Goal: Task Accomplishment & Management: Manage account settings

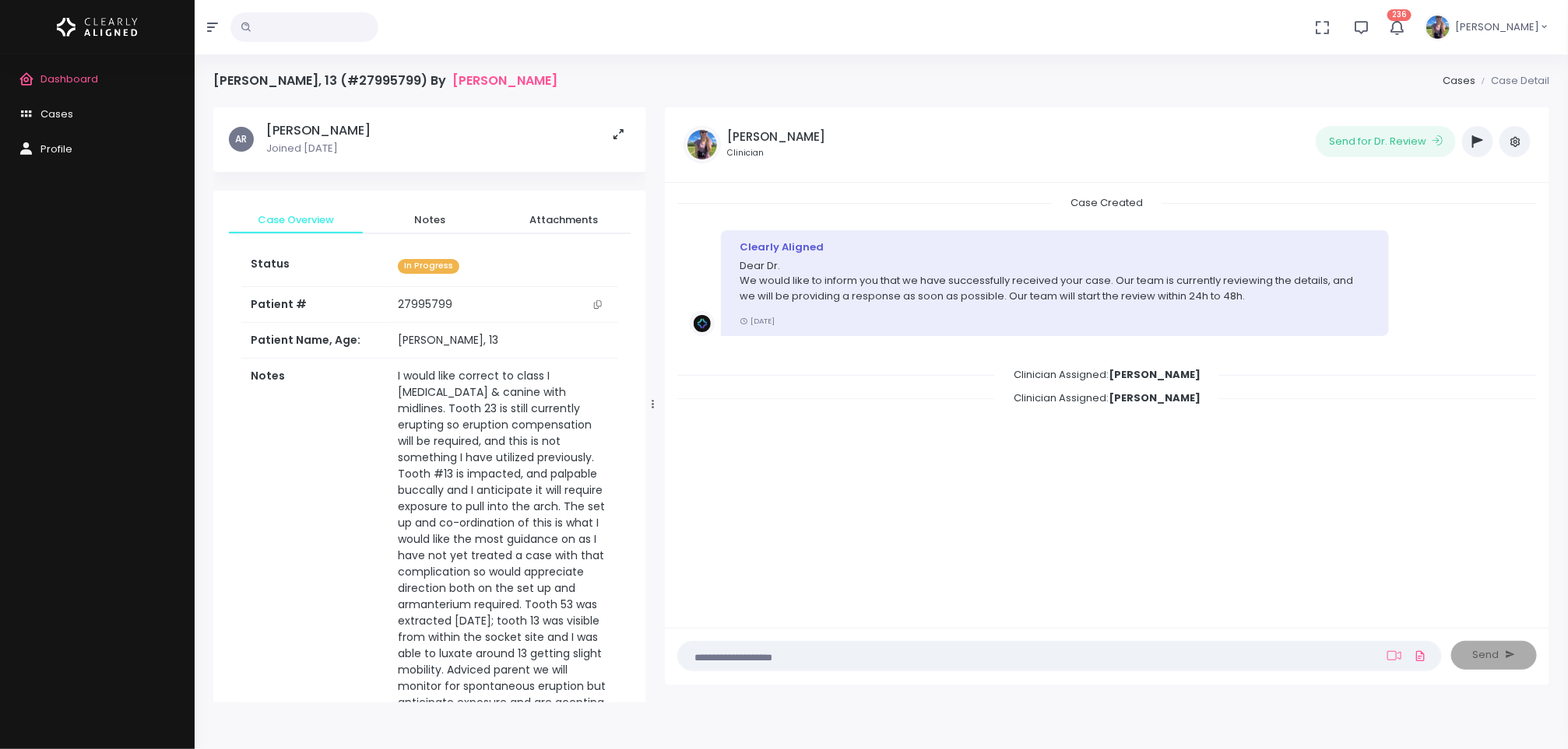
scroll to position [137, 0]
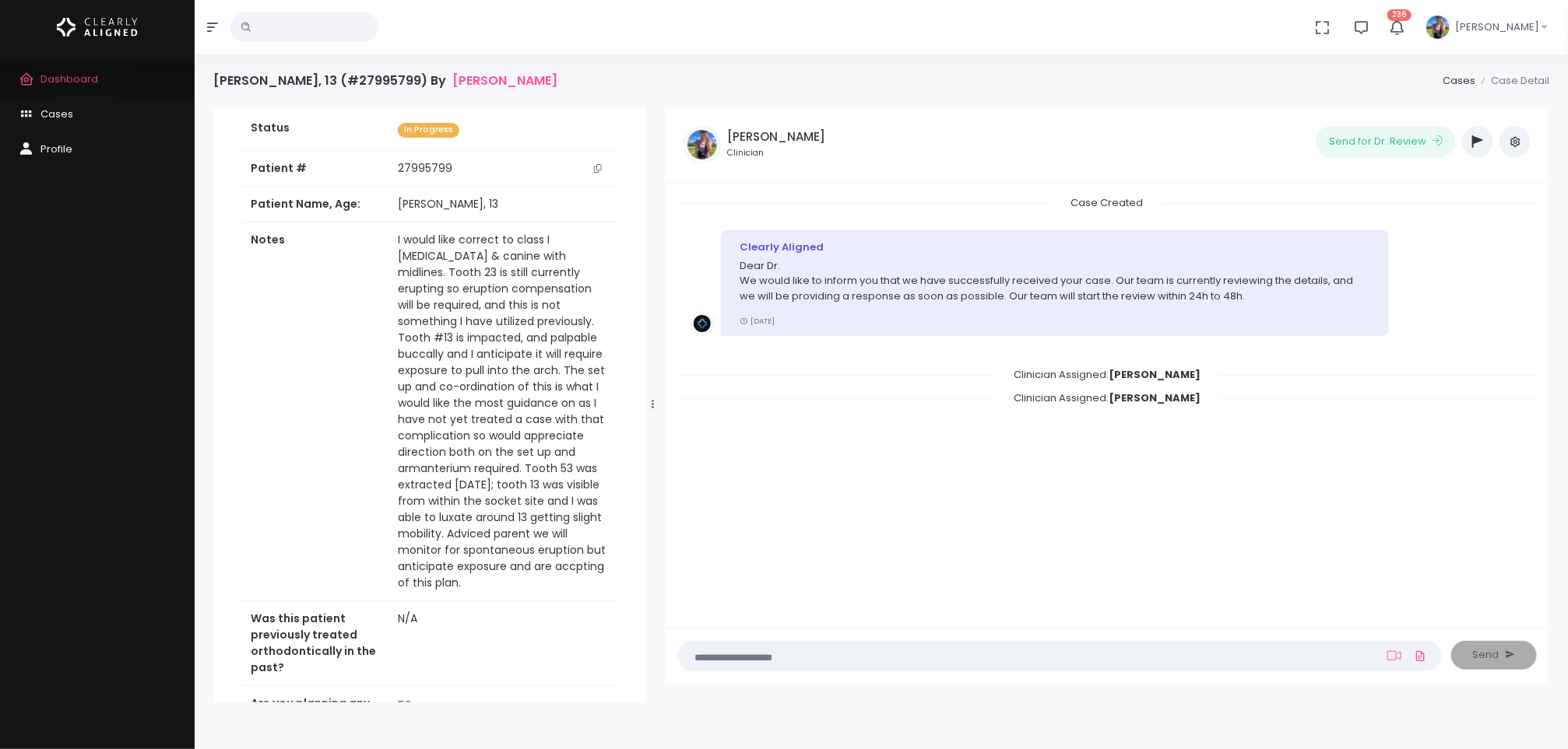
click at [86, 71] on span "Dashboard" at bounding box center [69, 78] width 57 height 15
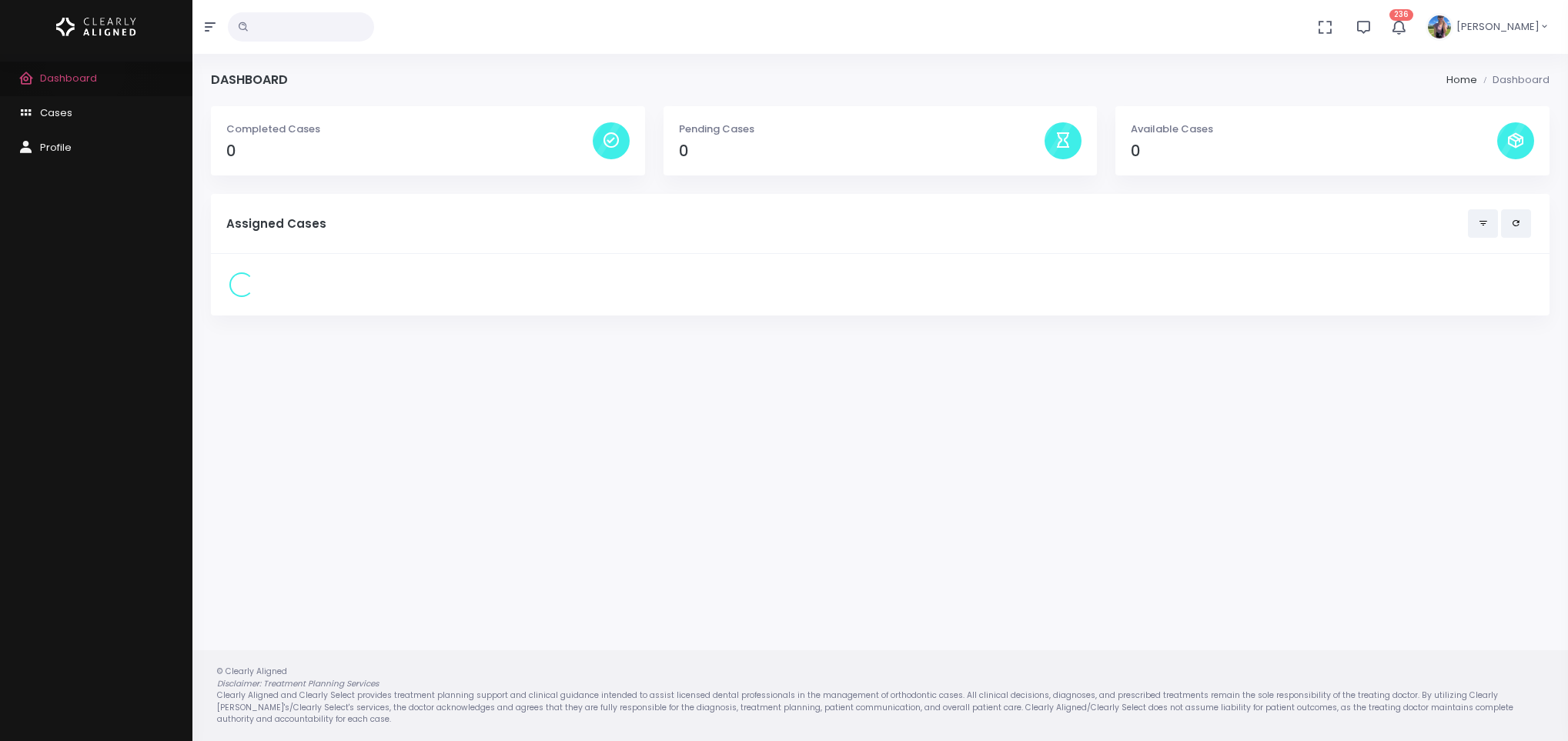
click at [85, 70] on span "Dashboard" at bounding box center [69, 77] width 57 height 15
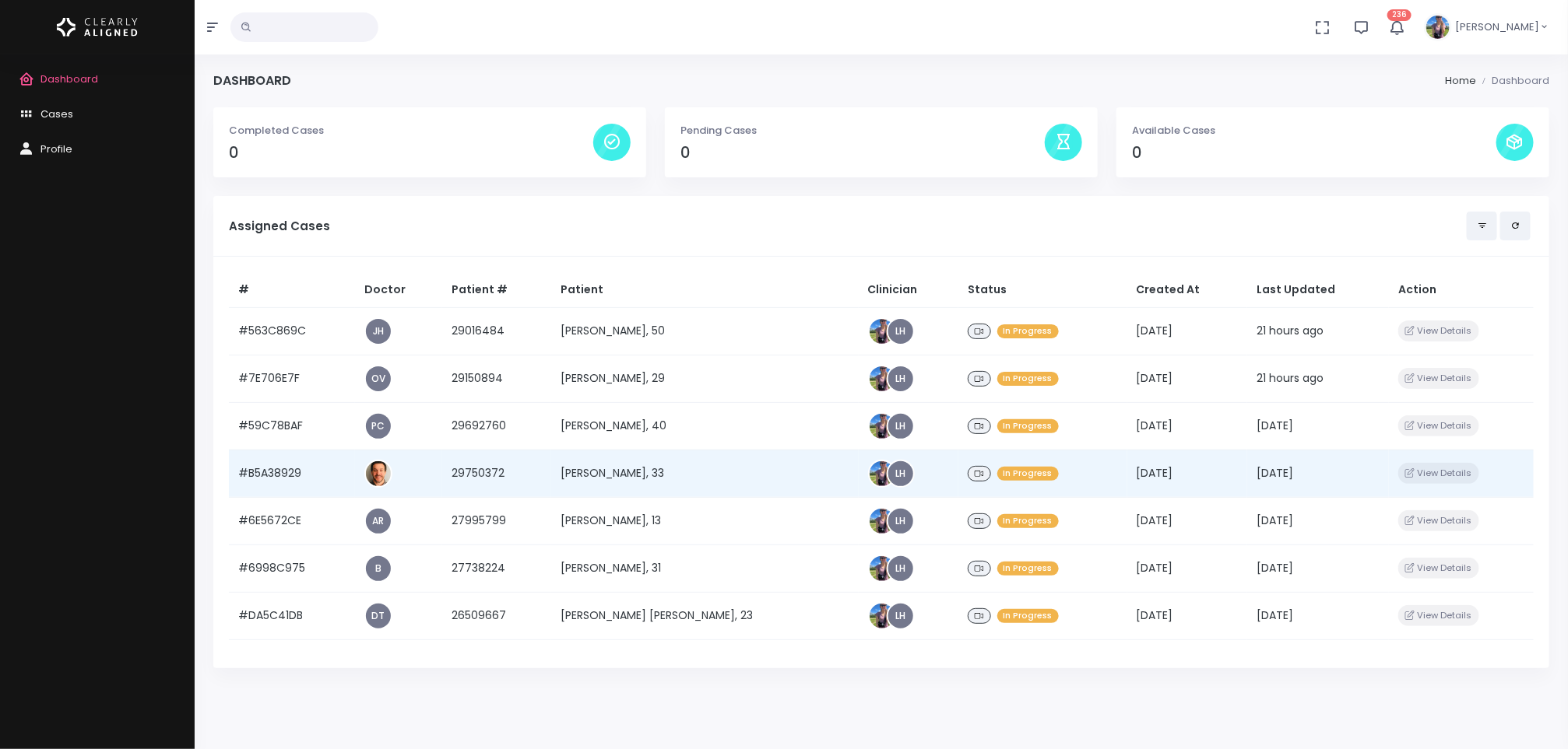
click at [632, 484] on td "[PERSON_NAME], 33" at bounding box center [705, 474] width 308 height 47
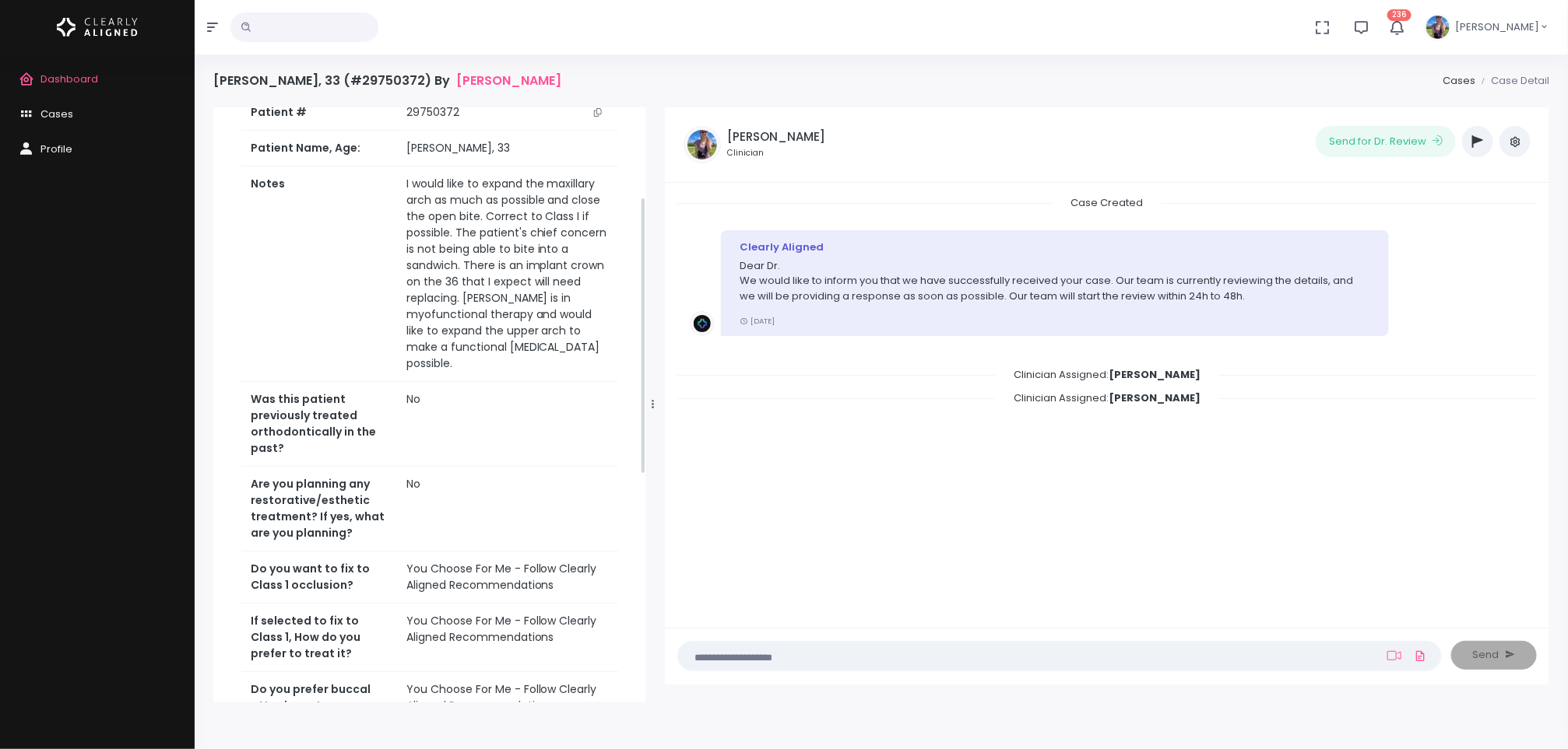
scroll to position [677, 0]
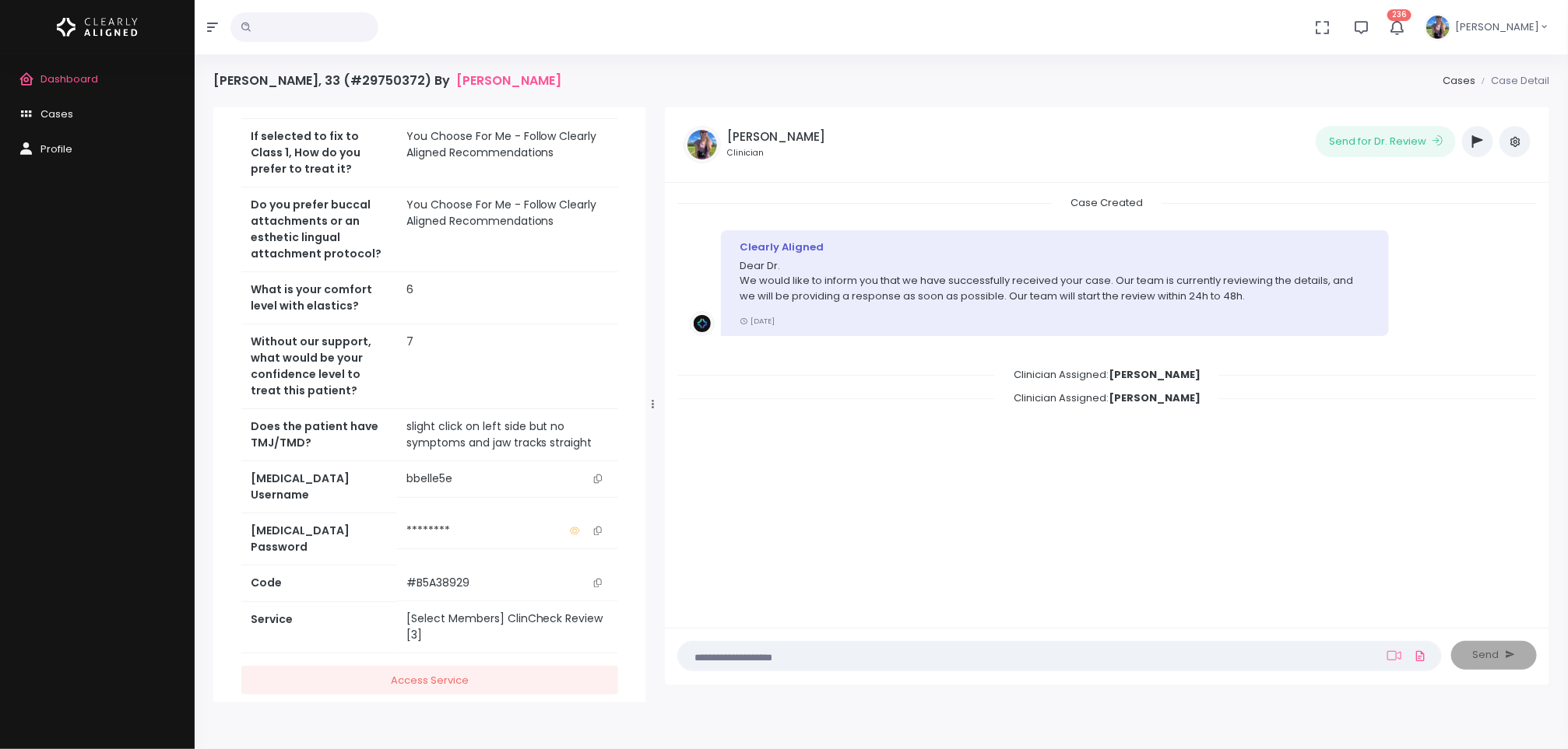
click at [1474, 137] on icon "button" at bounding box center [1477, 141] width 11 height 13
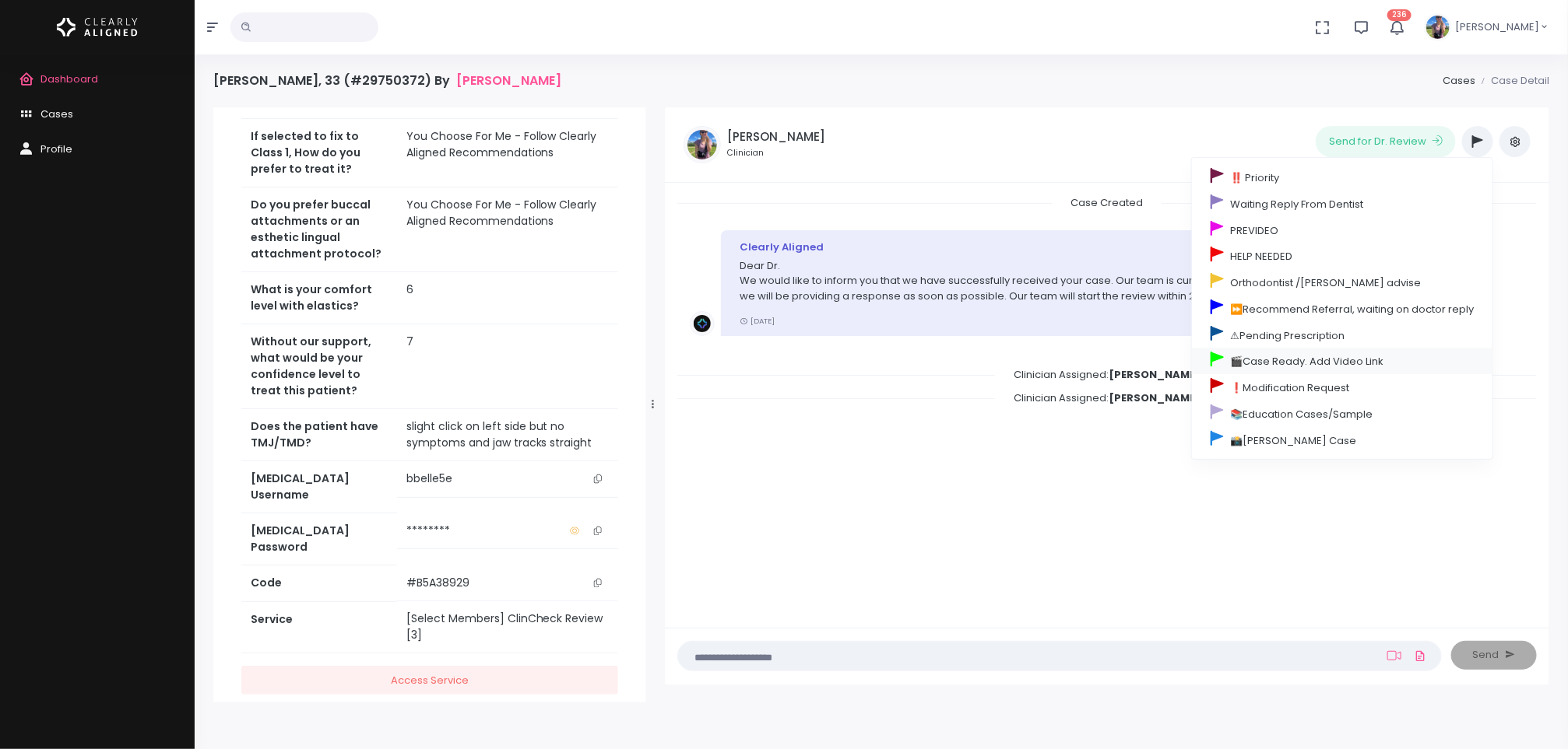
click at [1399, 371] on link "🎬Case Ready. Add Video Link" at bounding box center [1342, 361] width 301 height 27
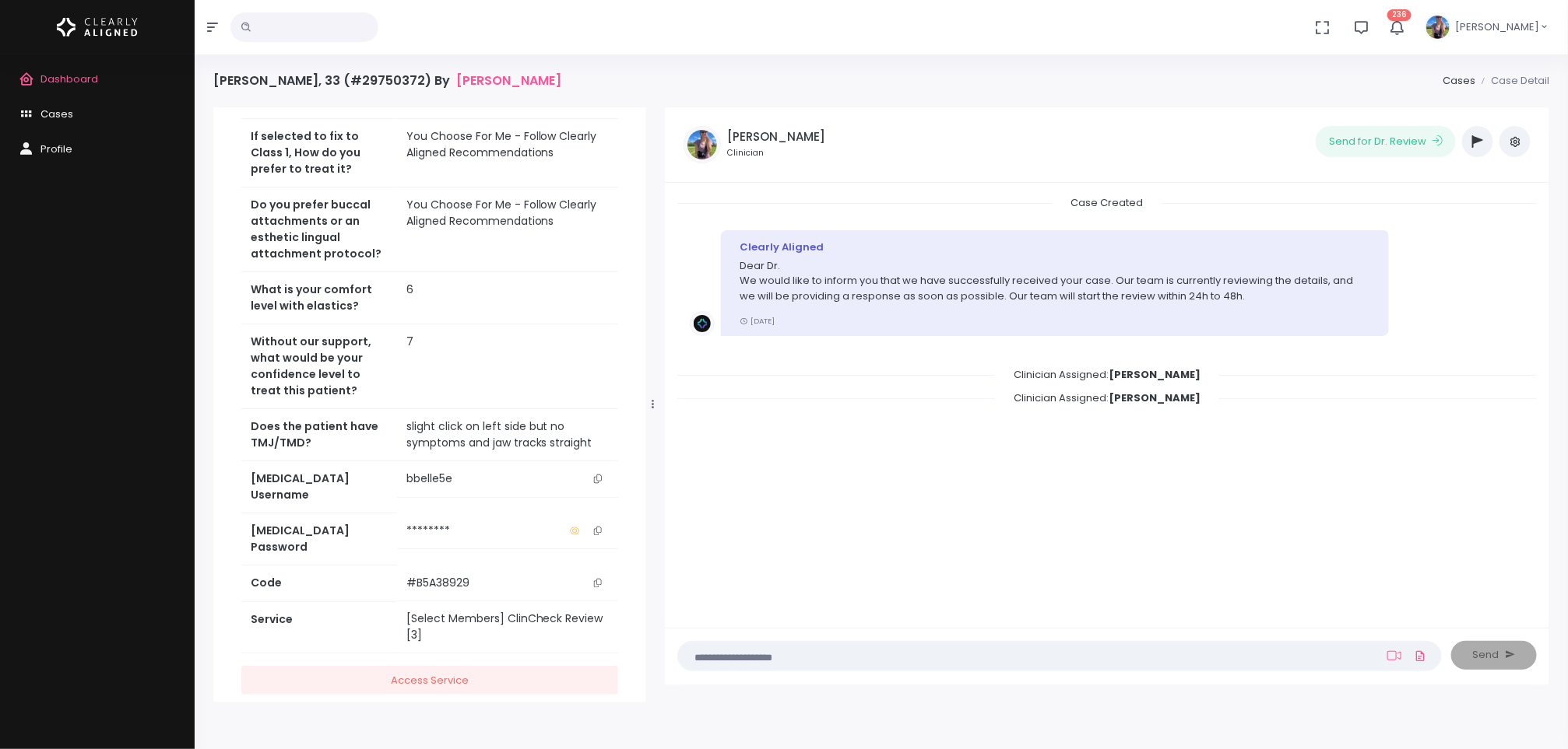
scroll to position [752, 0]
click at [86, 78] on span "Dashboard" at bounding box center [69, 78] width 57 height 15
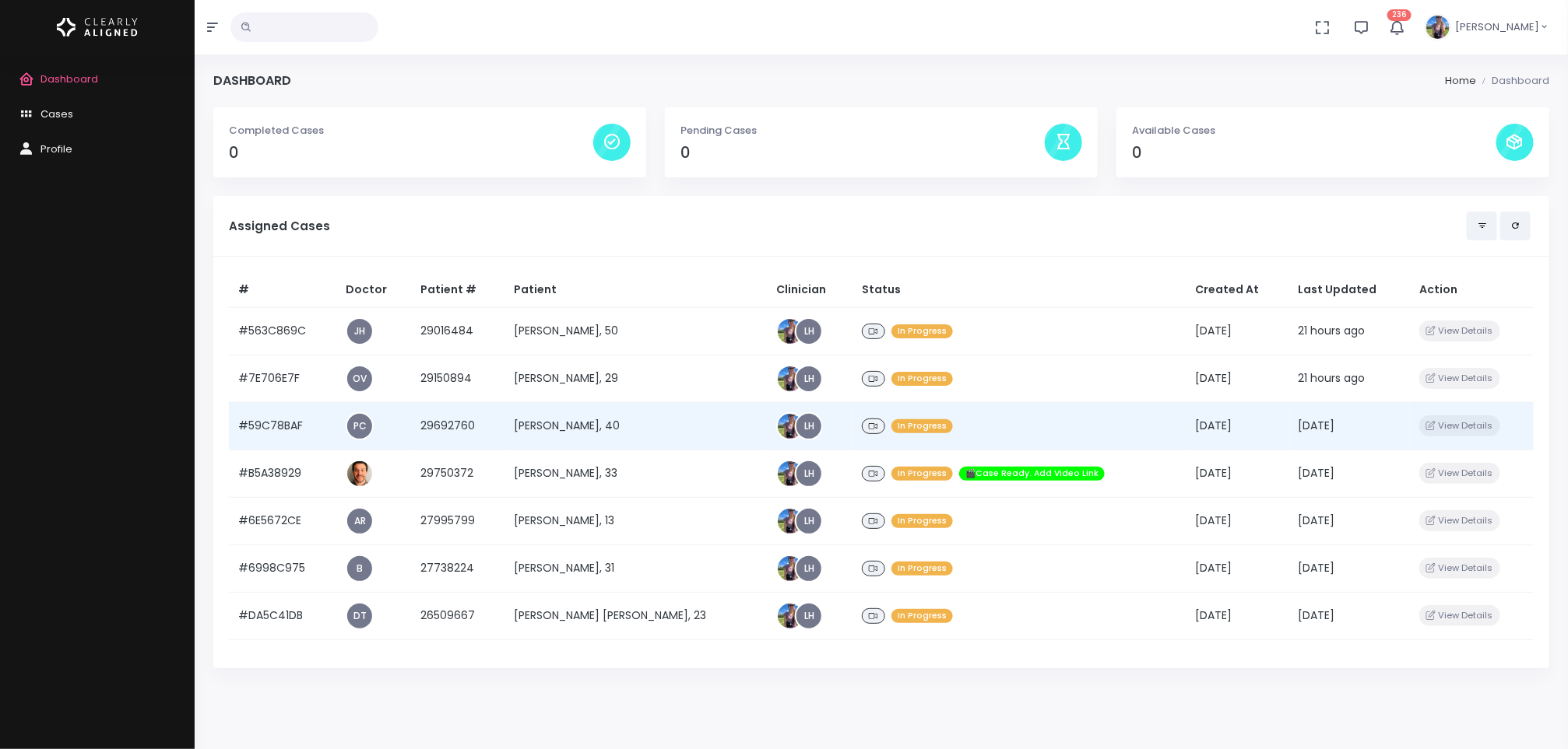
click at [573, 414] on td "[PERSON_NAME], 40" at bounding box center [637, 426] width 263 height 47
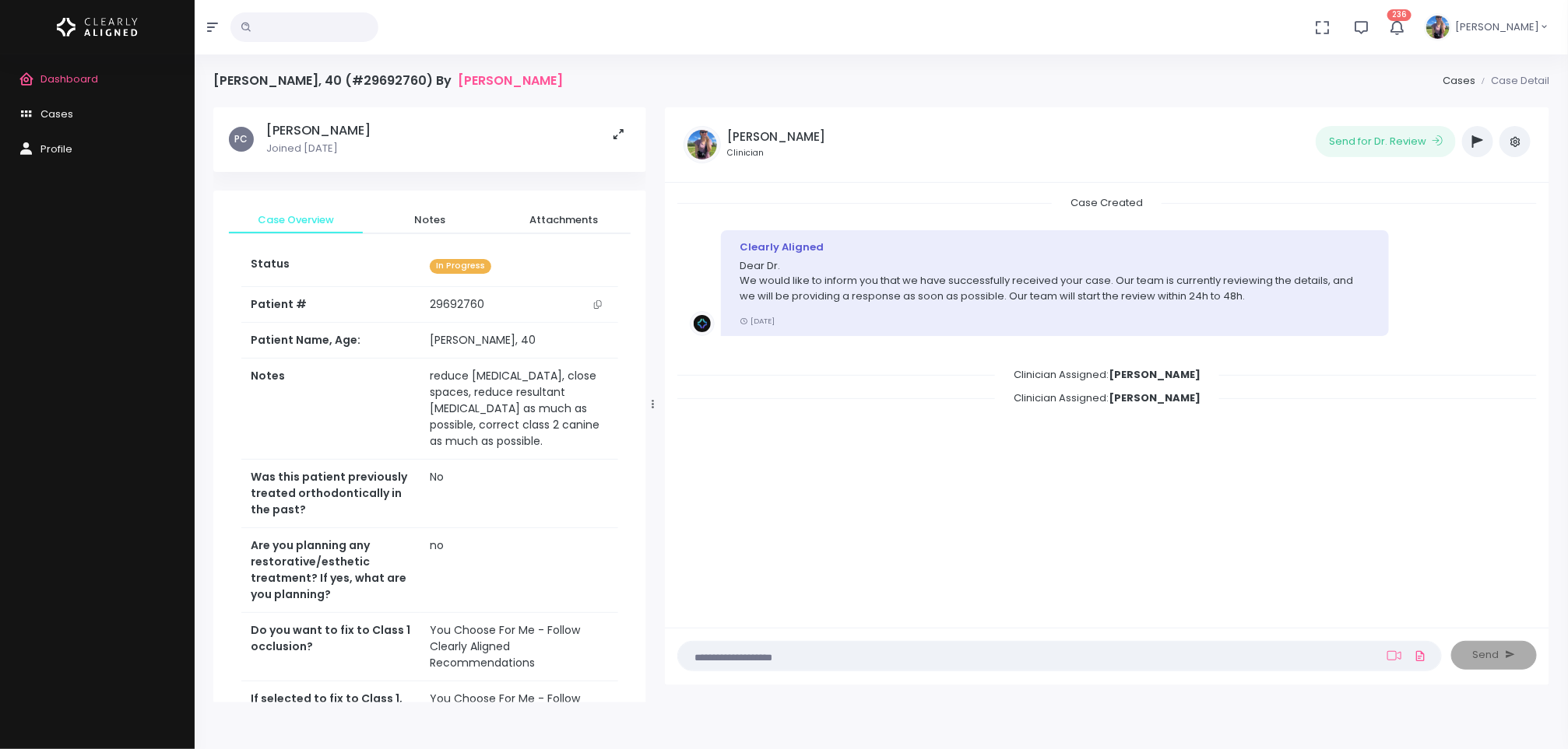
click at [87, 75] on span "Dashboard" at bounding box center [69, 78] width 57 height 15
